Goal: Task Accomplishment & Management: Manage account settings

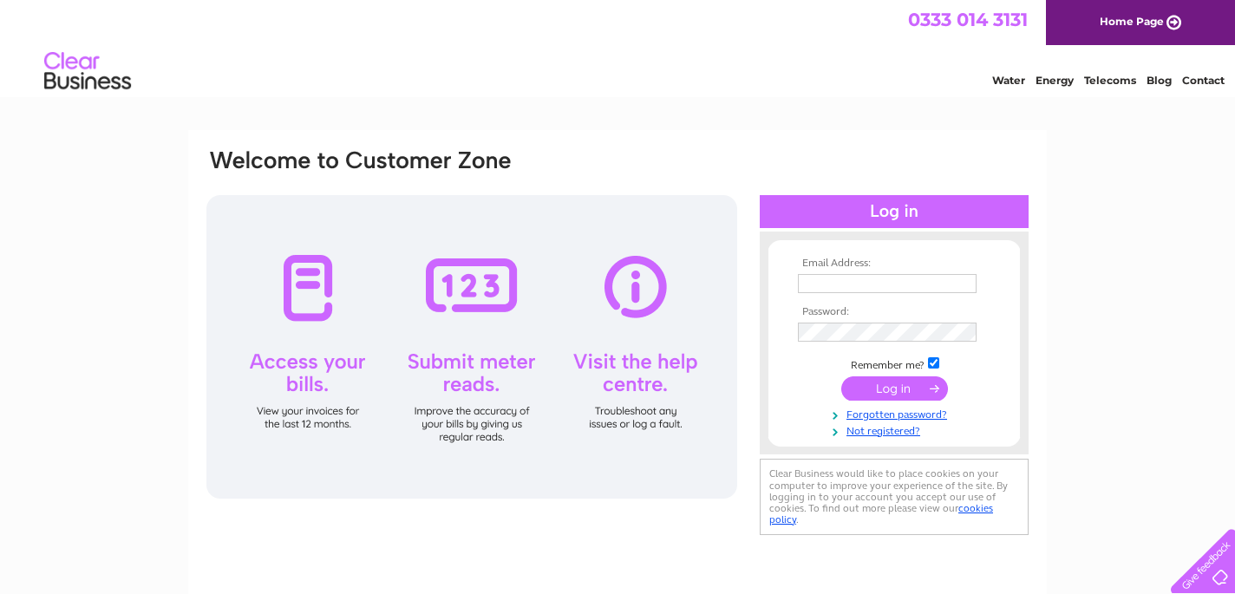
click at [878, 285] on input "text" at bounding box center [887, 283] width 179 height 19
type input "lrfbc@blueyonder.co.uk"
click at [901, 392] on input "submit" at bounding box center [894, 390] width 107 height 24
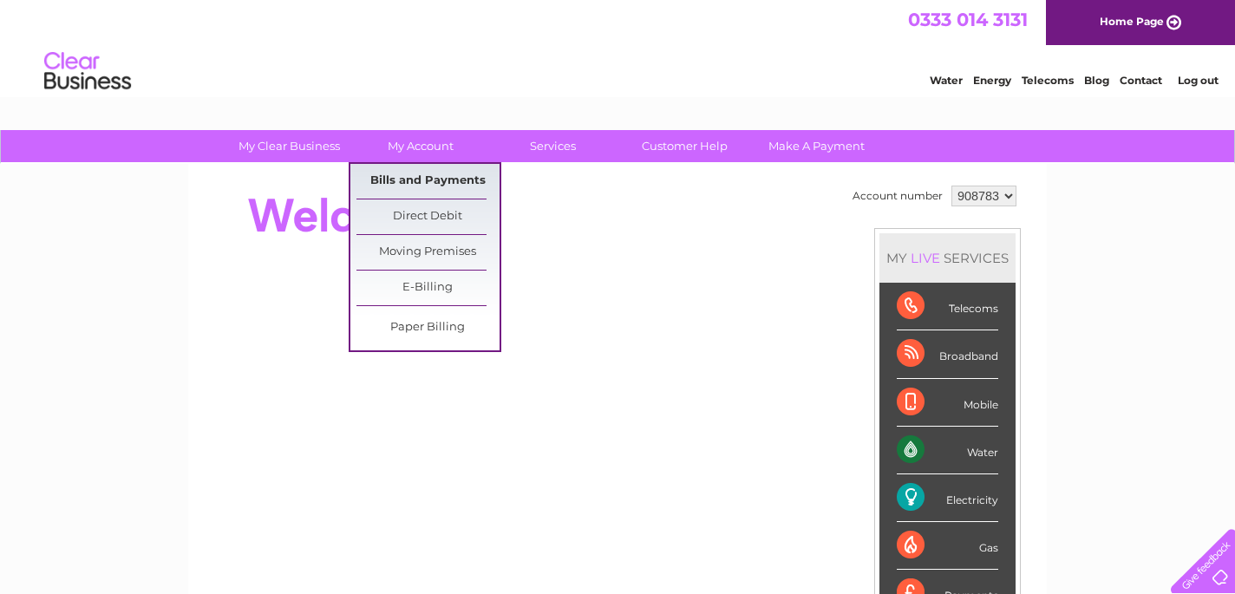
click at [436, 181] on link "Bills and Payments" at bounding box center [427, 181] width 143 height 35
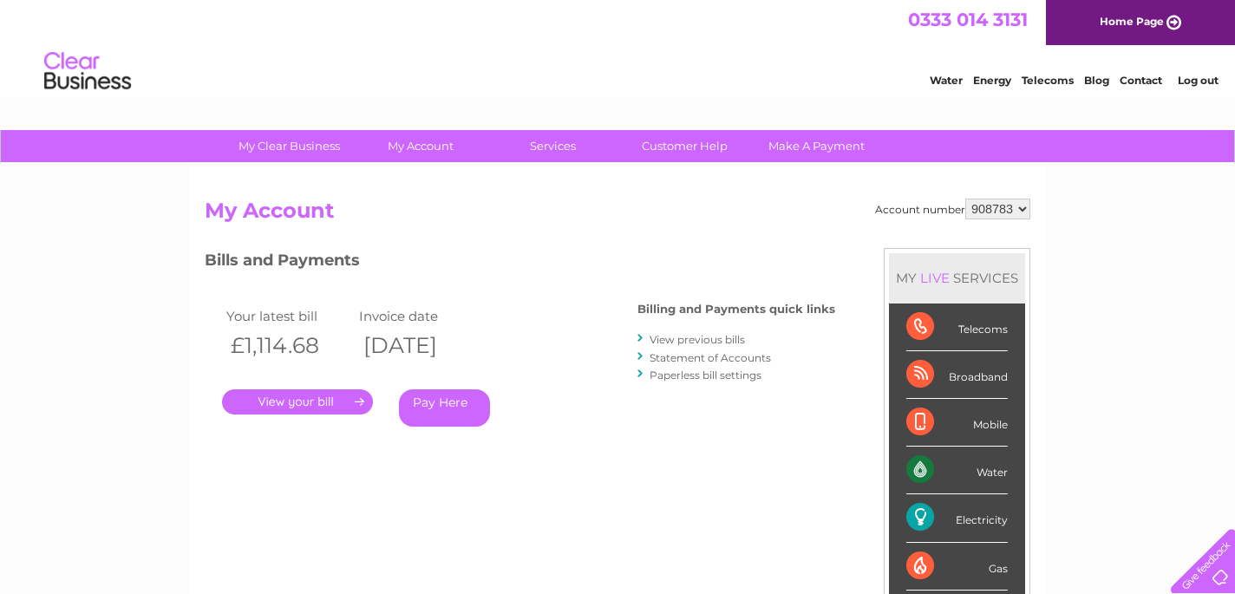
click at [293, 401] on link "." at bounding box center [297, 401] width 151 height 25
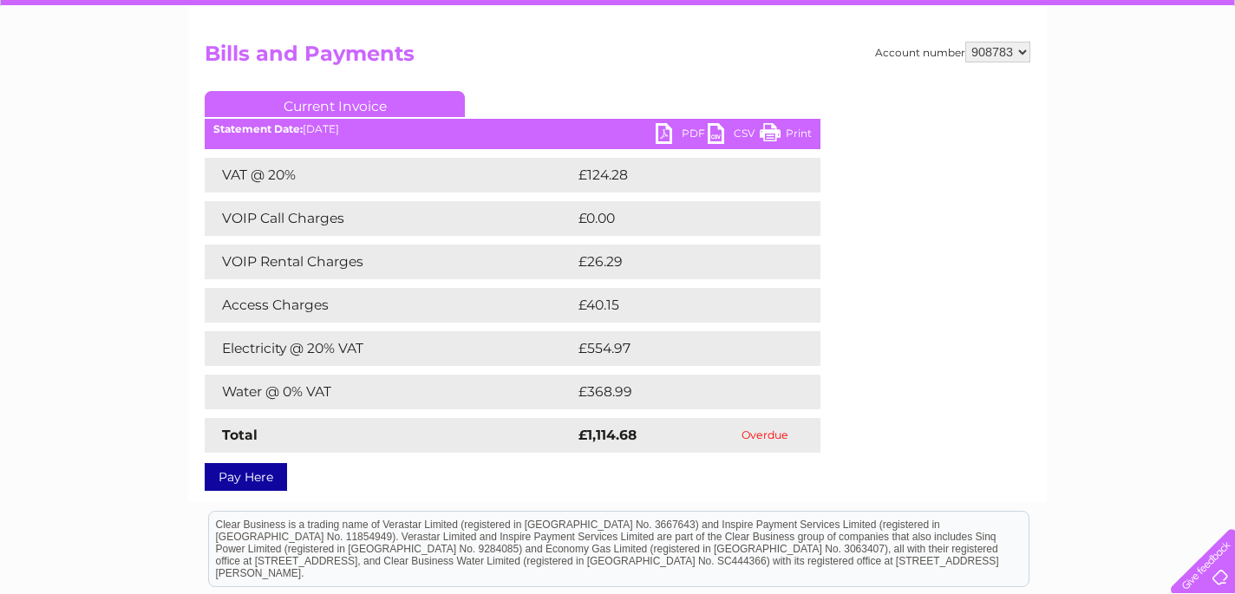
scroll to position [158, 0]
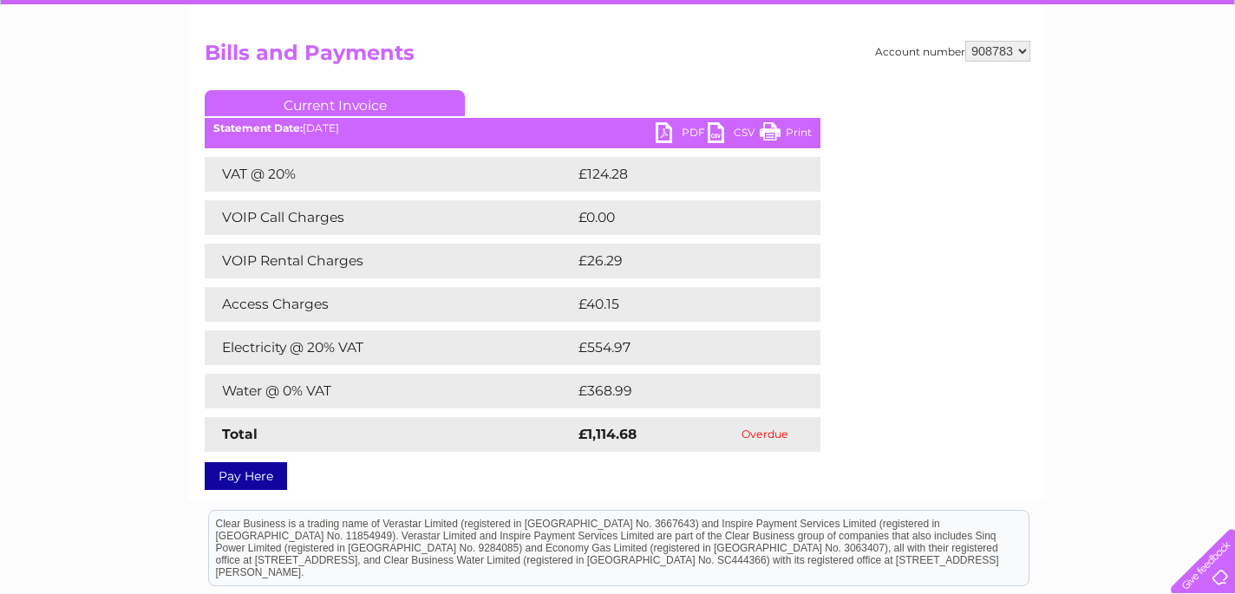
click at [663, 132] on link "PDF" at bounding box center [681, 134] width 52 height 25
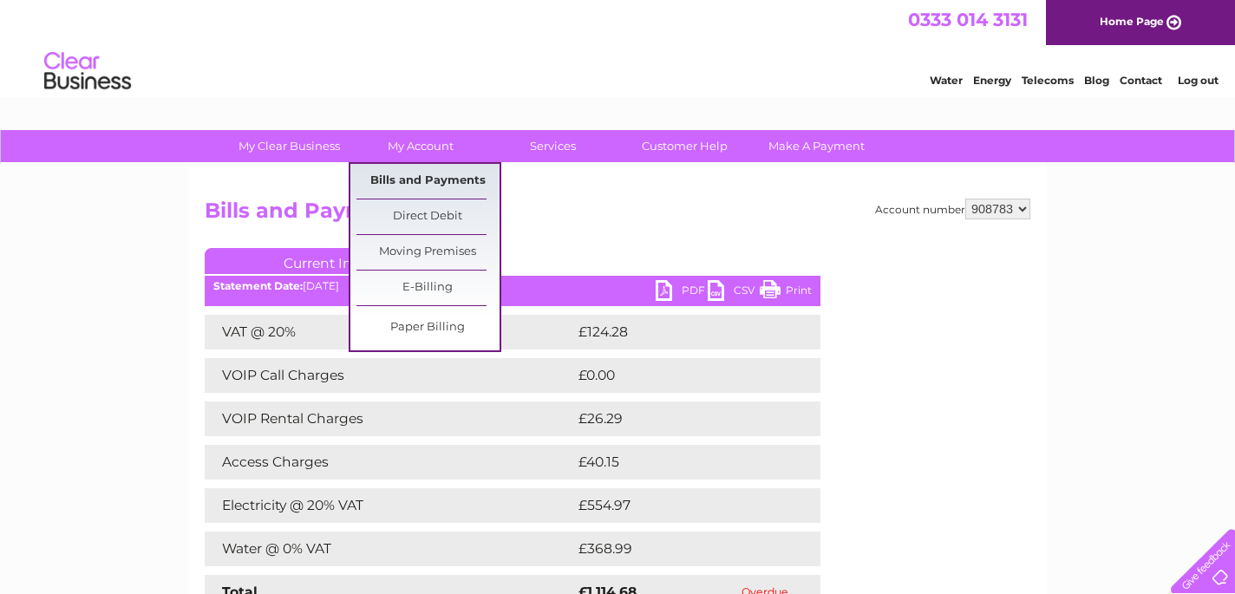
click at [399, 175] on link "Bills and Payments" at bounding box center [427, 181] width 143 height 35
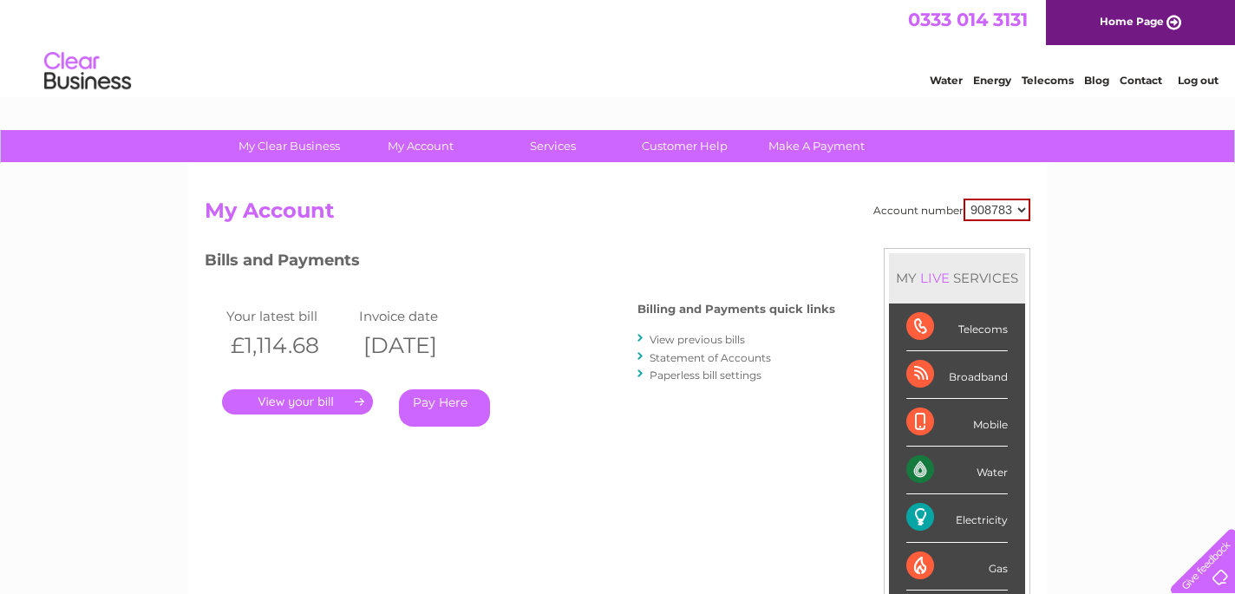
click at [692, 357] on link "Statement of Accounts" at bounding box center [709, 357] width 121 height 13
